Goal: Task Accomplishment & Management: Manage account settings

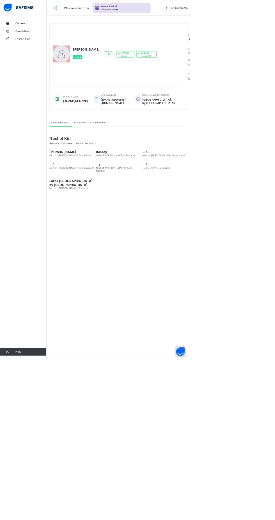
click at [30, 47] on link "Broadsheet" at bounding box center [33, 44] width 67 height 11
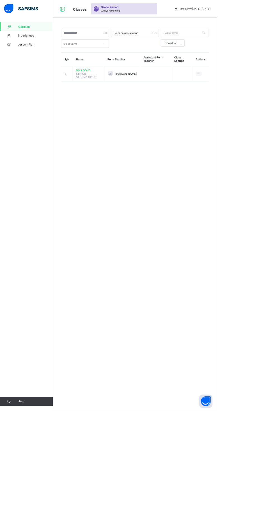
click at [160, 92] on span "[PERSON_NAME]" at bounding box center [159, 93] width 27 height 4
click at [138, 94] on div at bounding box center [140, 93] width 7 height 7
click at [122, 89] on span "SS 3 GOLD" at bounding box center [112, 89] width 31 height 4
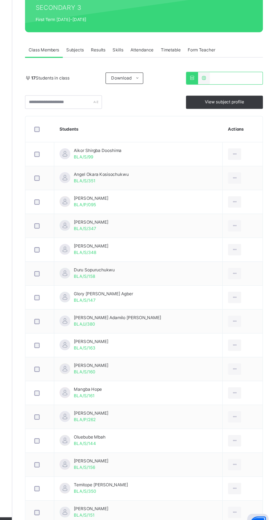
click at [241, 195] on th "Actions" at bounding box center [248, 197] width 31 height 20
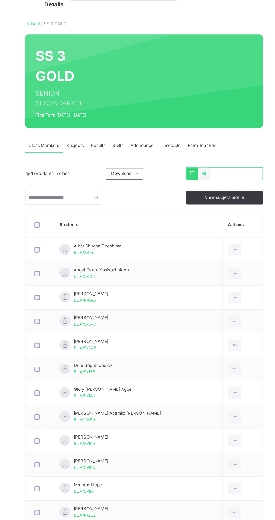
click at [166, 157] on icon at bounding box center [166, 157] width 4 height 4
click at [127, 137] on div "Results" at bounding box center [135, 134] width 17 height 11
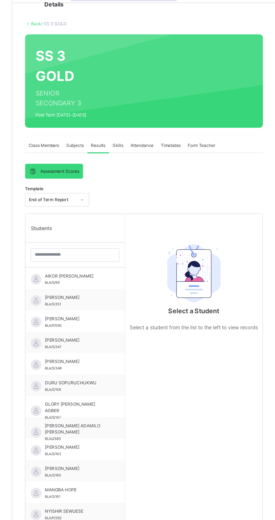
click at [153, 134] on span "Skills" at bounding box center [151, 134] width 8 height 5
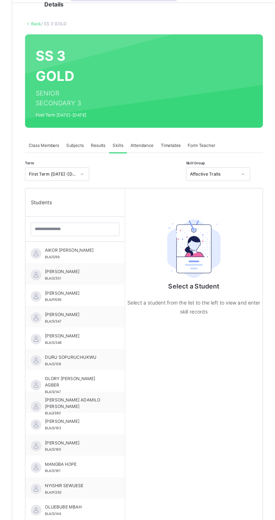
click at [174, 129] on div "Attendance" at bounding box center [170, 134] width 24 height 11
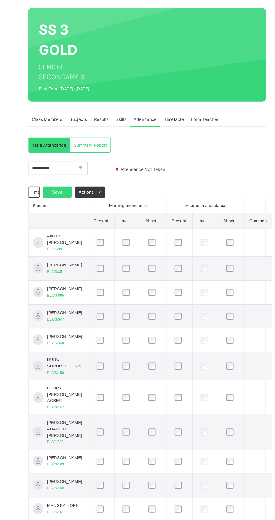
click at [155, 174] on span "Attendance Not Taken" at bounding box center [169, 174] width 38 height 5
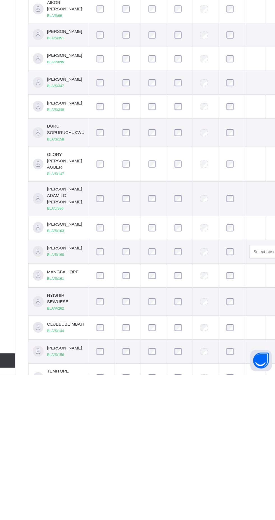
click at [182, 432] on td at bounding box center [177, 423] width 20 height 19
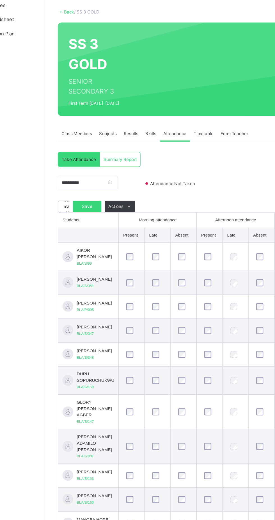
click at [104, 190] on span "Save" at bounding box center [100, 192] width 14 height 5
click at [123, 173] on input "**********" at bounding box center [100, 173] width 47 height 11
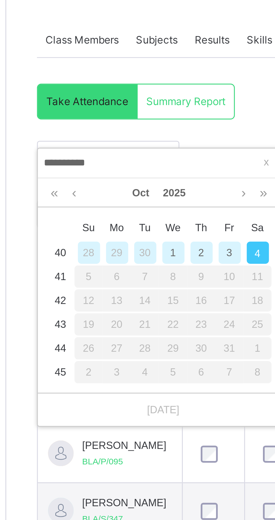
click at [83, 174] on input "**********" at bounding box center [117, 175] width 76 height 6
type input "*********"
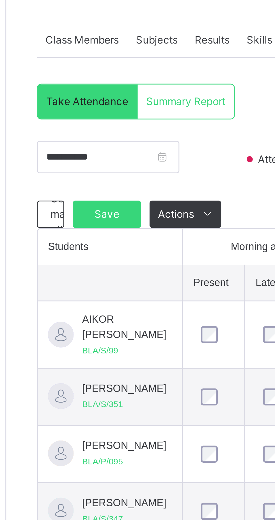
click at [98, 190] on span "Save" at bounding box center [100, 192] width 14 height 5
